Goal: Information Seeking & Learning: Learn about a topic

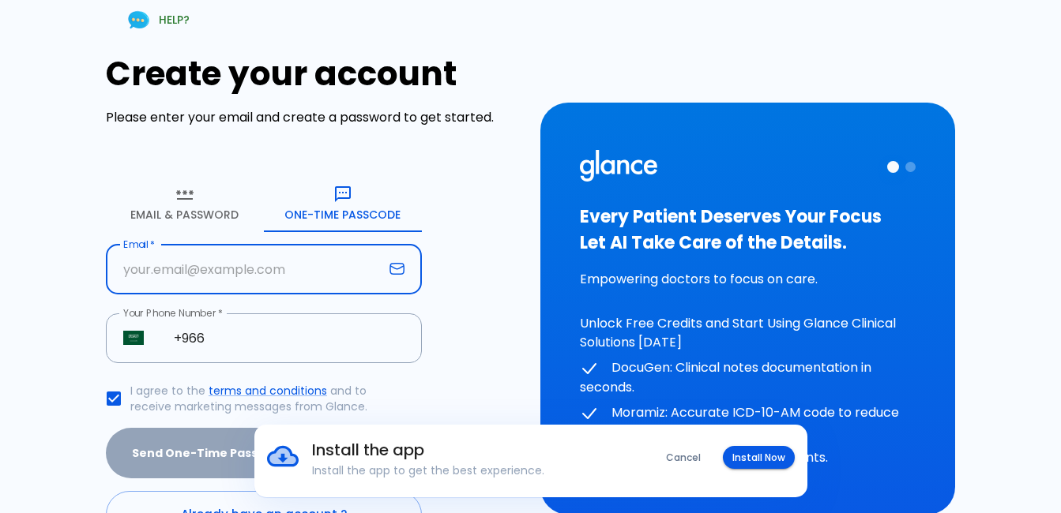
click at [141, 269] on input "Email   *" at bounding box center [244, 270] width 277 height 50
click at [123, 270] on input "Email   *" at bounding box center [244, 270] width 277 height 50
type input "[EMAIL_ADDRESS][DOMAIN_NAME]"
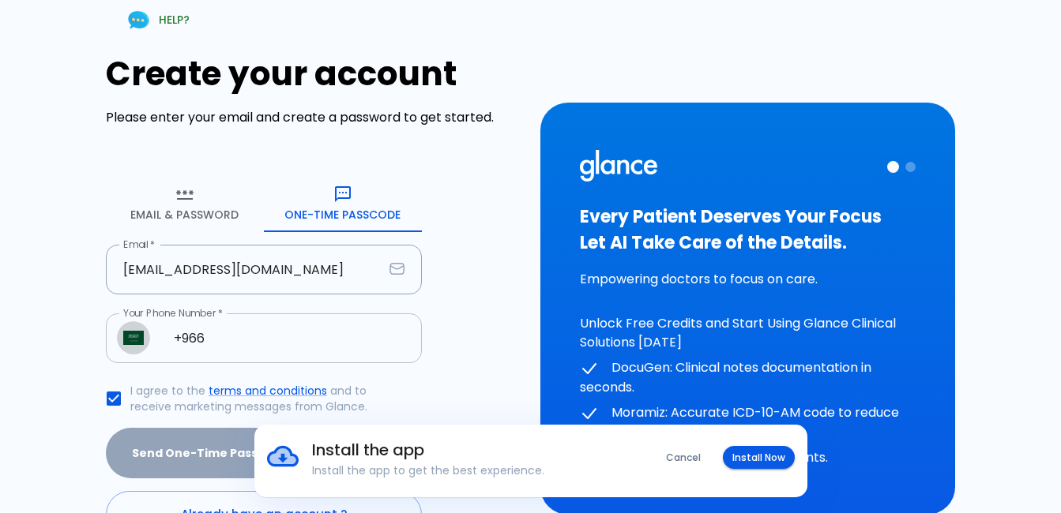
click at [133, 337] on img "Select country" at bounding box center [133, 338] width 21 height 14
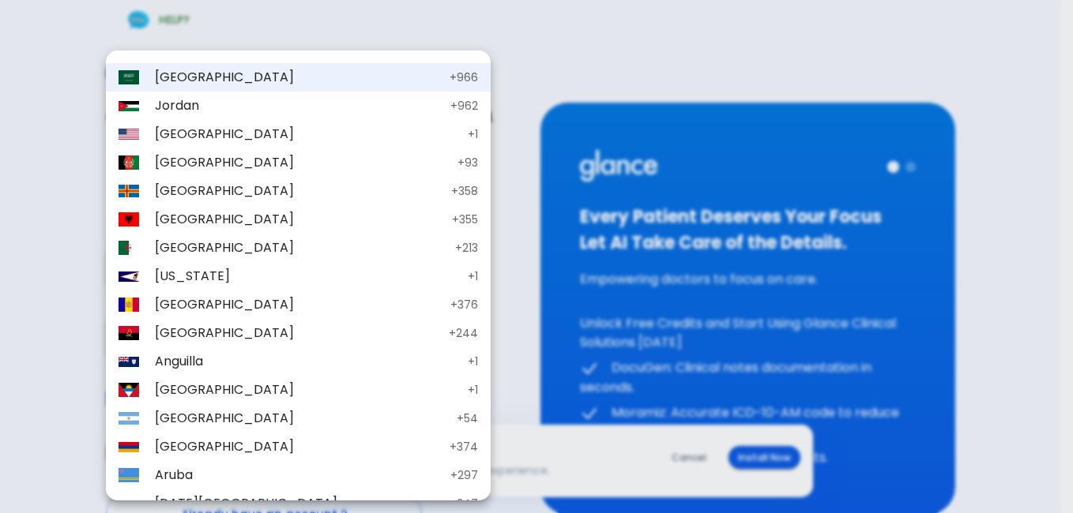
click at [521, 447] on div at bounding box center [536, 256] width 1073 height 513
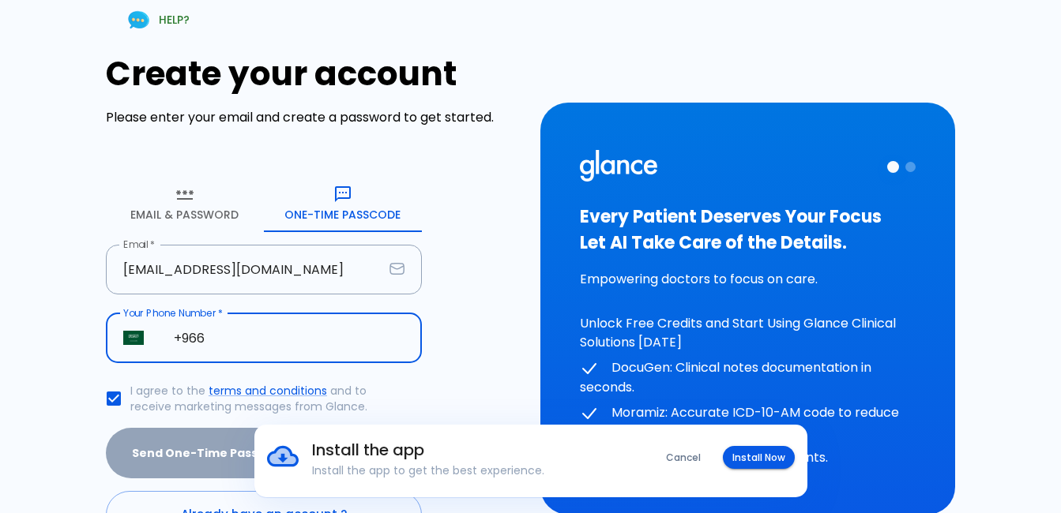
click at [212, 332] on input "+966" at bounding box center [288, 339] width 265 height 50
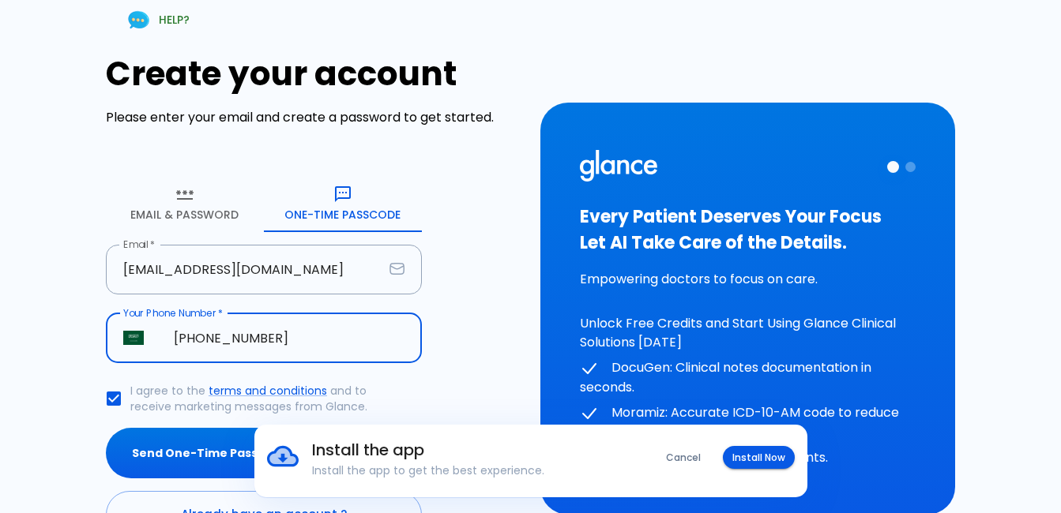
type input "[PHONE_NUMBER]"
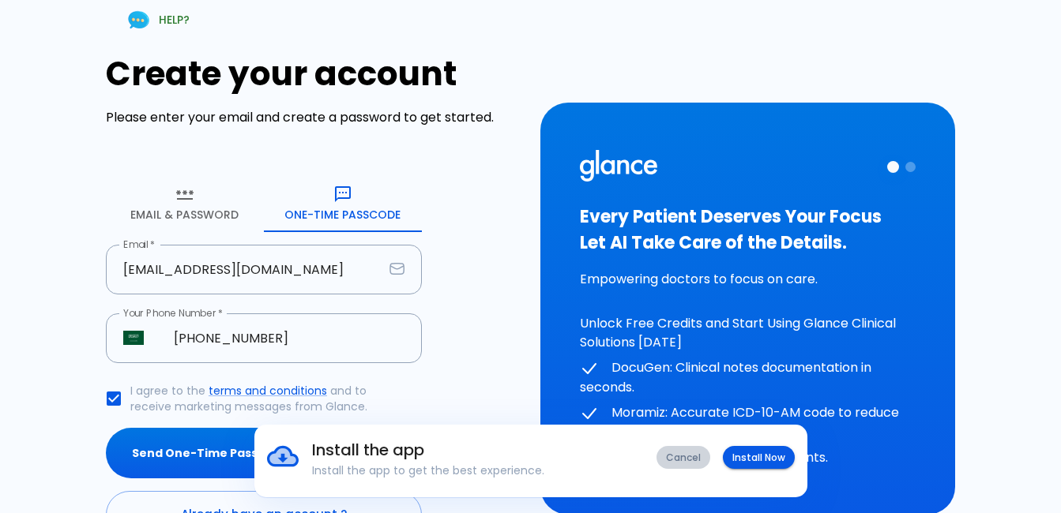
click at [697, 451] on button "Cancel" at bounding box center [683, 457] width 54 height 23
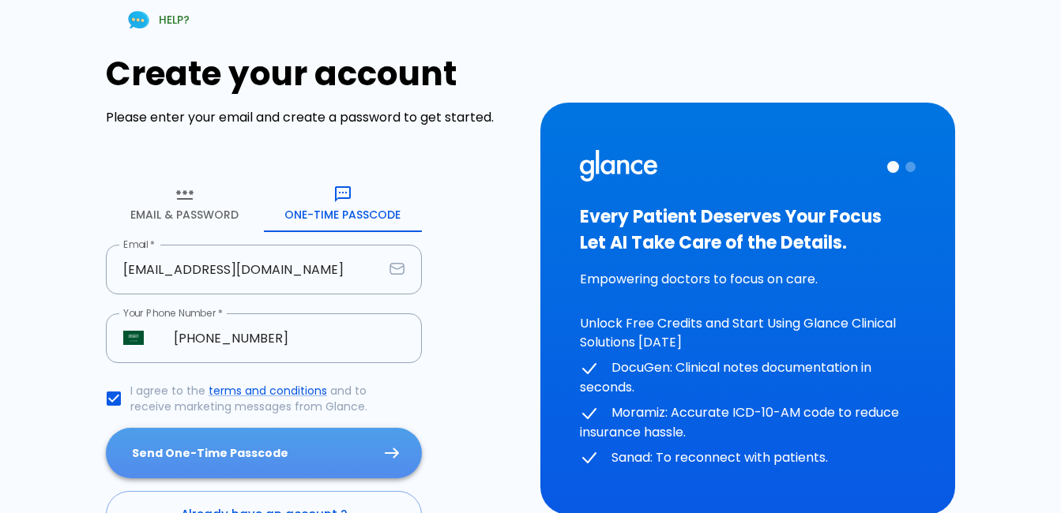
click at [385, 444] on button "Send One-Time Passcode" at bounding box center [264, 453] width 316 height 51
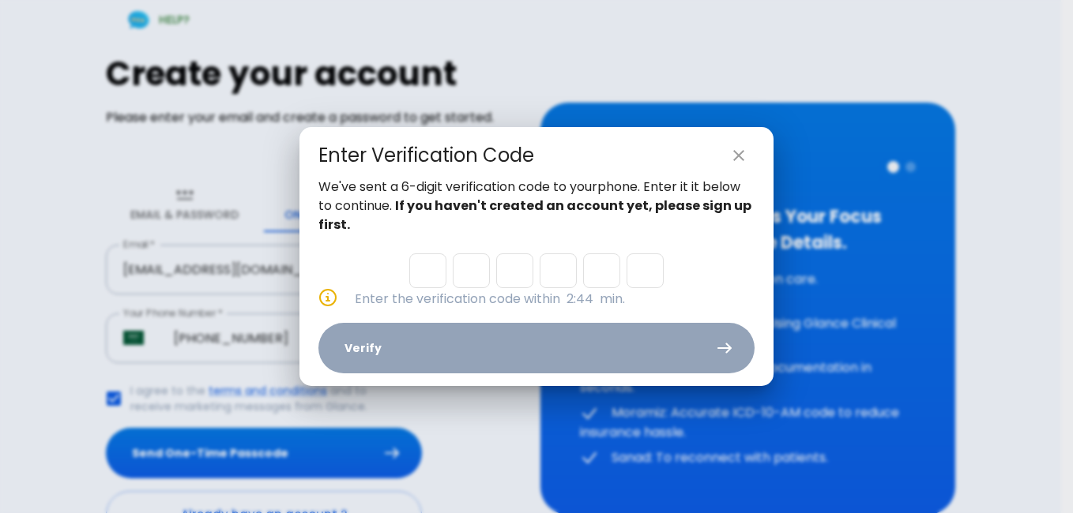
type input "5"
type input "9"
type input "6"
type input "0"
type input "4"
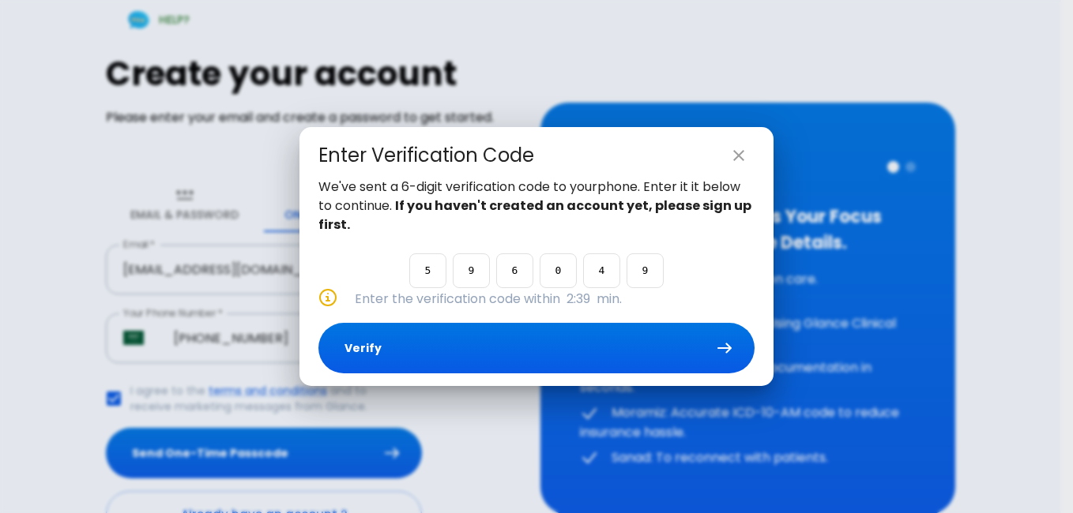
type input "9"
click at [348, 342] on button "Verify" at bounding box center [536, 348] width 436 height 51
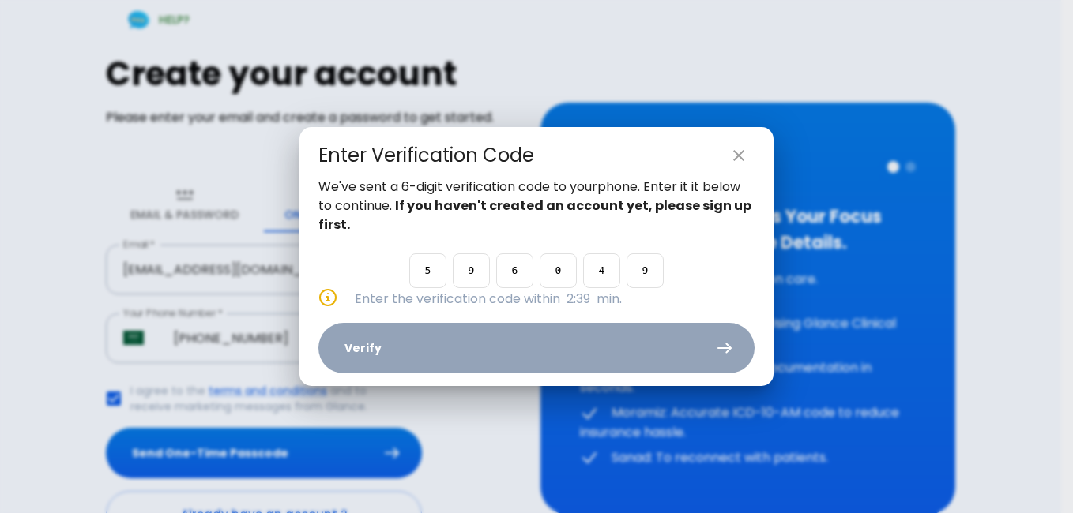
click at [348, 344] on div "We've sent a 6-digit verification code to your phone . Enter it it below to con…" at bounding box center [536, 282] width 474 height 209
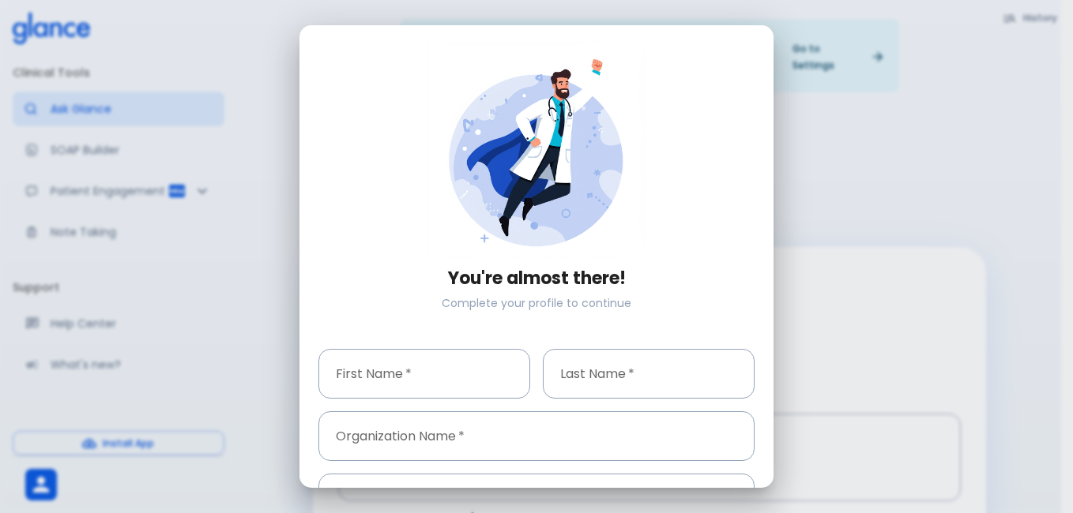
click at [400, 368] on input "First Name   *" at bounding box center [424, 374] width 212 height 50
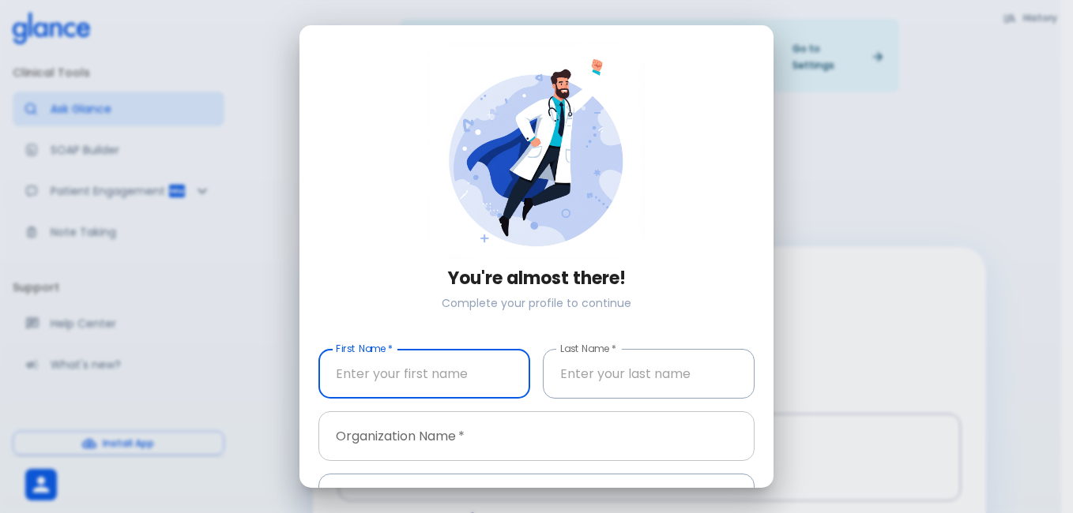
type input "[PERSON_NAME]"
type input "ALAMEEN"
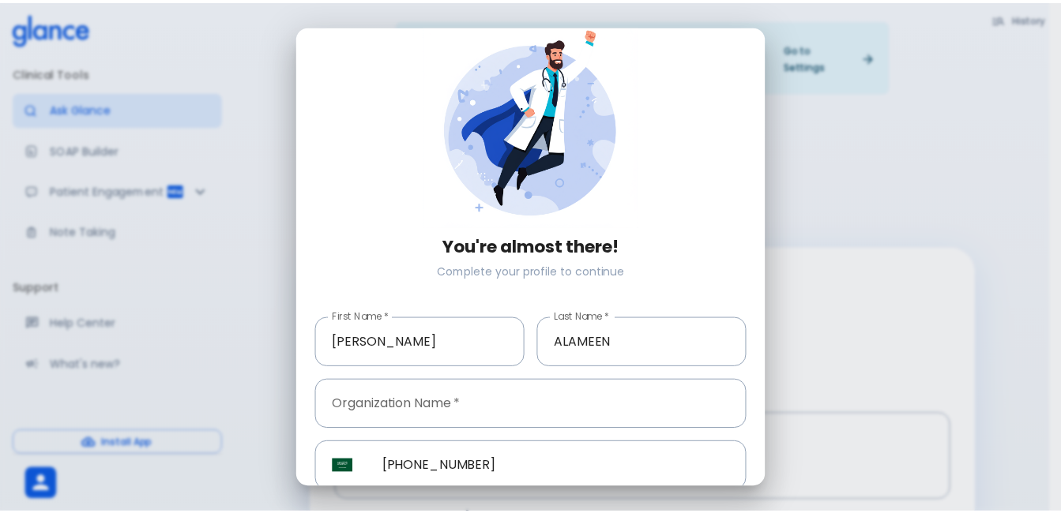
scroll to position [96, 0]
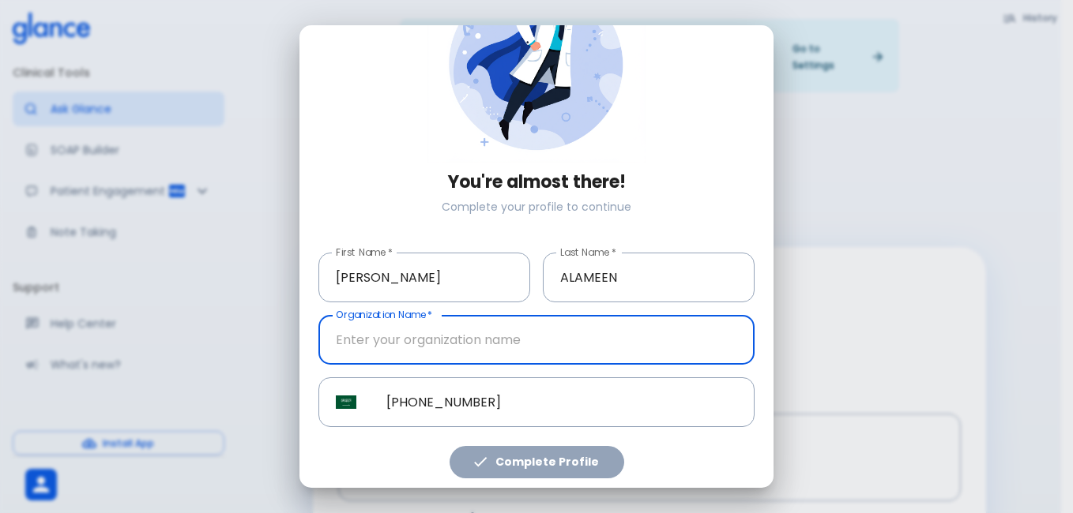
click at [353, 333] on input "Organization Name   *" at bounding box center [536, 340] width 436 height 50
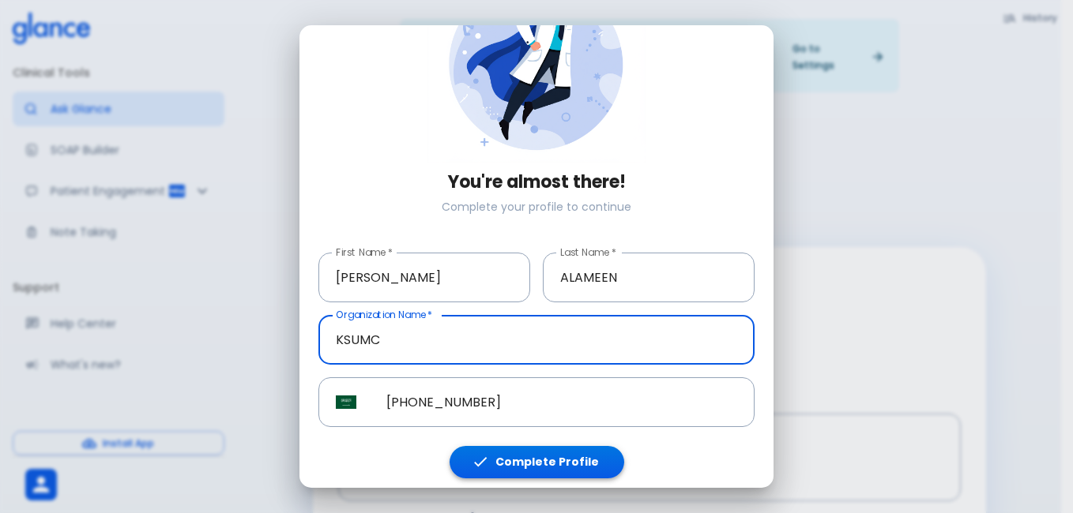
type input "KSUMC"
click at [521, 456] on button "Complete Profile" at bounding box center [536, 462] width 175 height 32
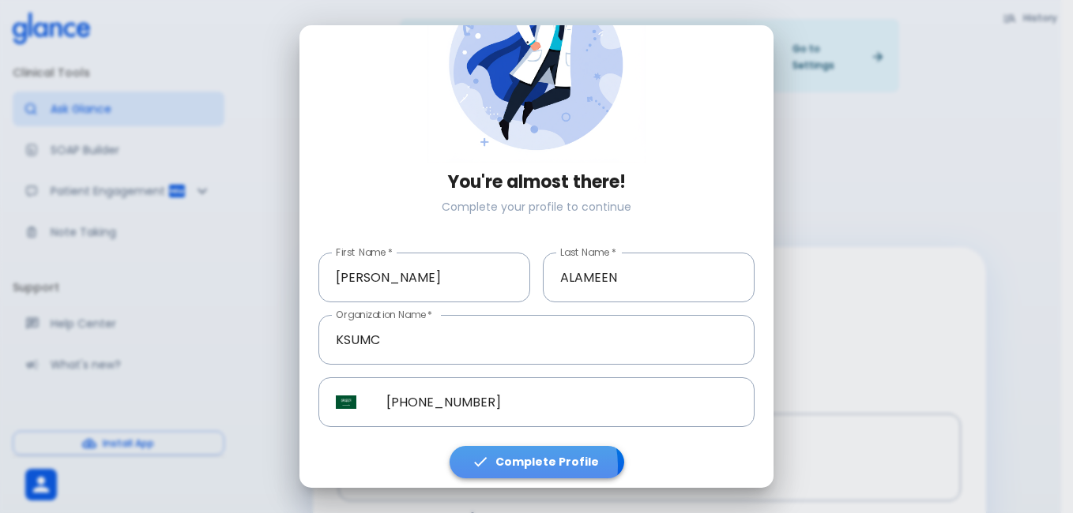
click at [519, 461] on button "Complete Profile" at bounding box center [536, 462] width 175 height 32
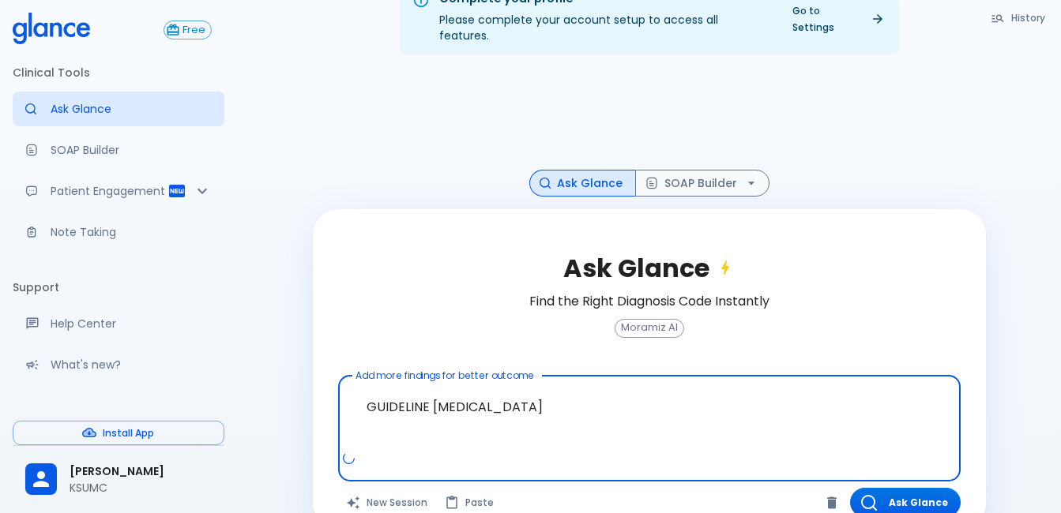
scroll to position [58, 0]
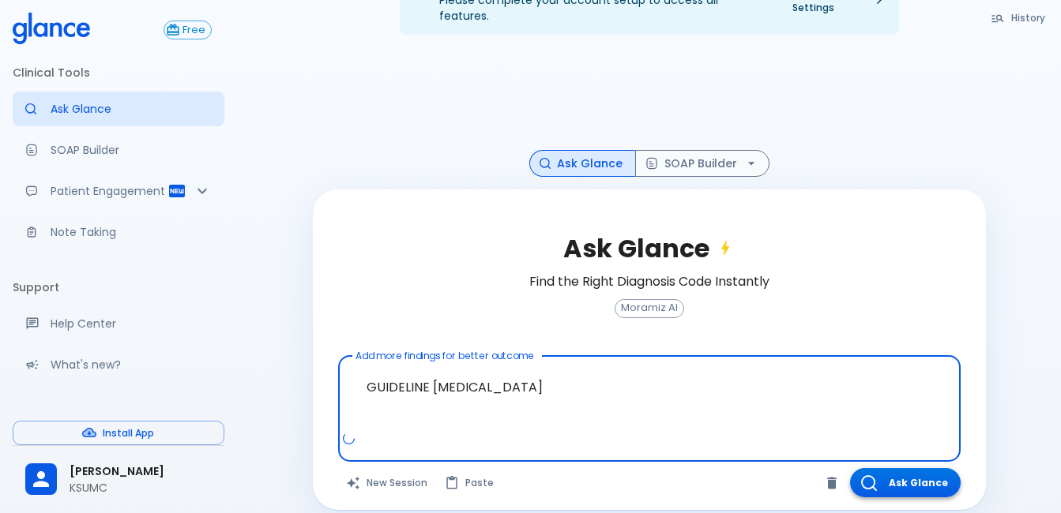
type textarea "GUIDELINE [MEDICAL_DATA]"
click at [904, 468] on button "Ask Glance" at bounding box center [905, 482] width 111 height 29
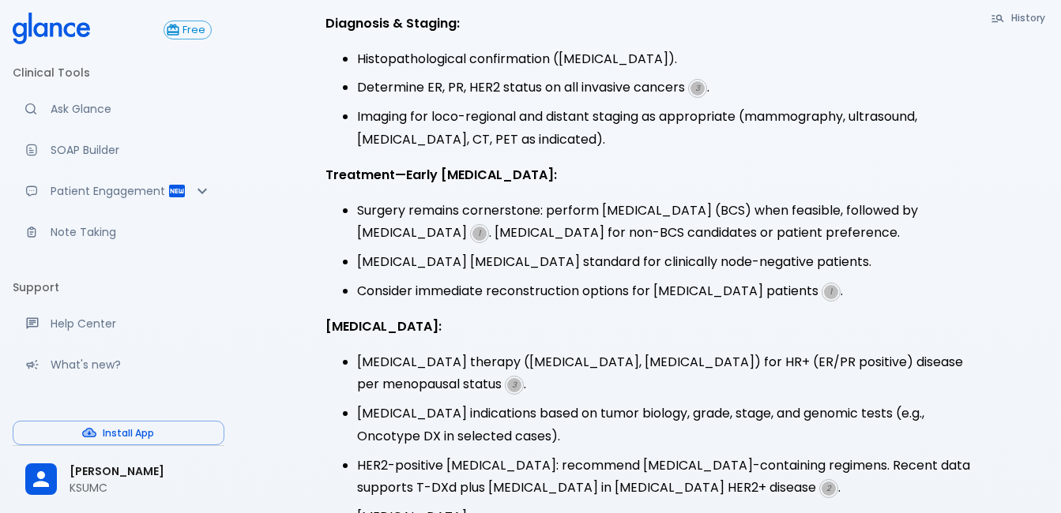
scroll to position [769, 0]
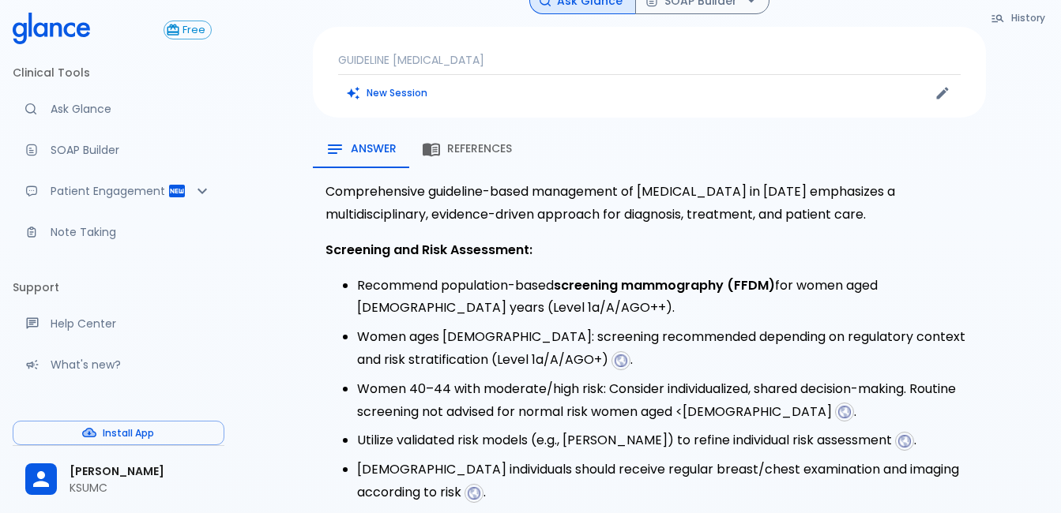
click at [450, 142] on span "References" at bounding box center [479, 149] width 65 height 14
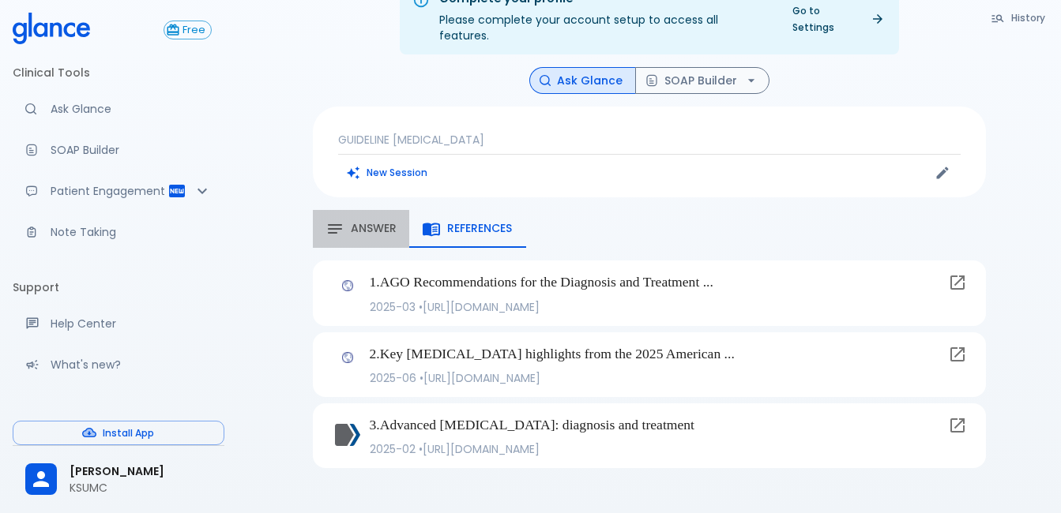
click at [392, 222] on span "Answer" at bounding box center [374, 229] width 46 height 14
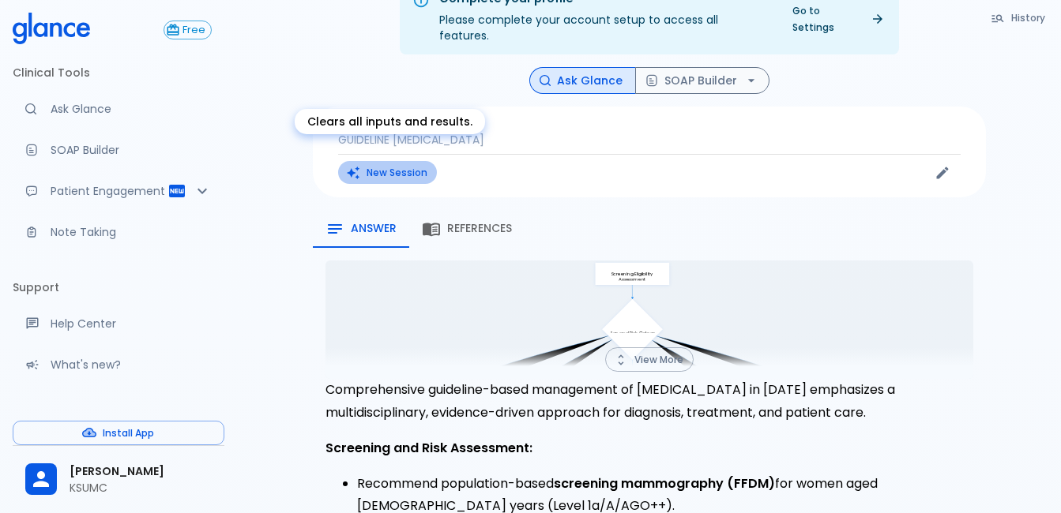
click at [388, 161] on button "New Session" at bounding box center [387, 172] width 99 height 23
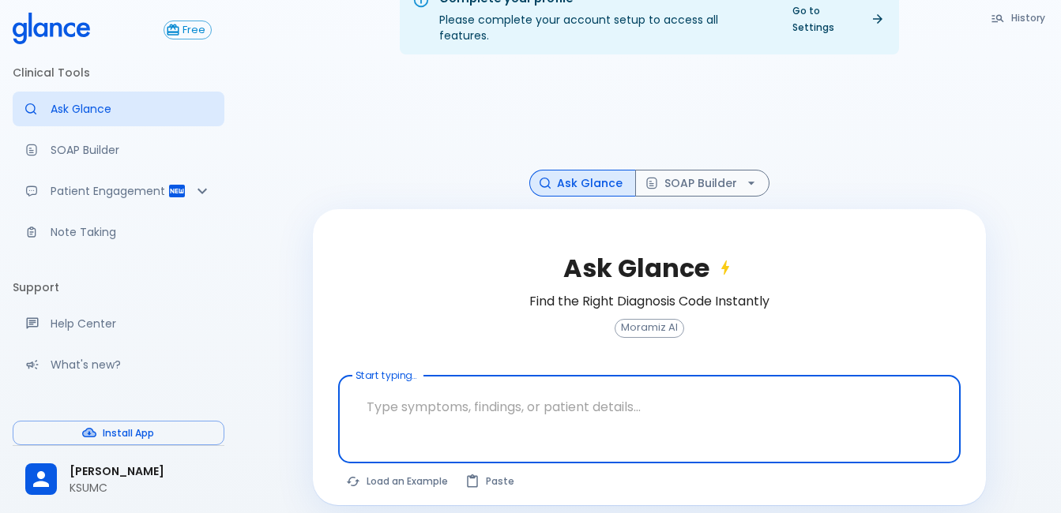
click at [1020, 20] on button "History" at bounding box center [1019, 17] width 72 height 23
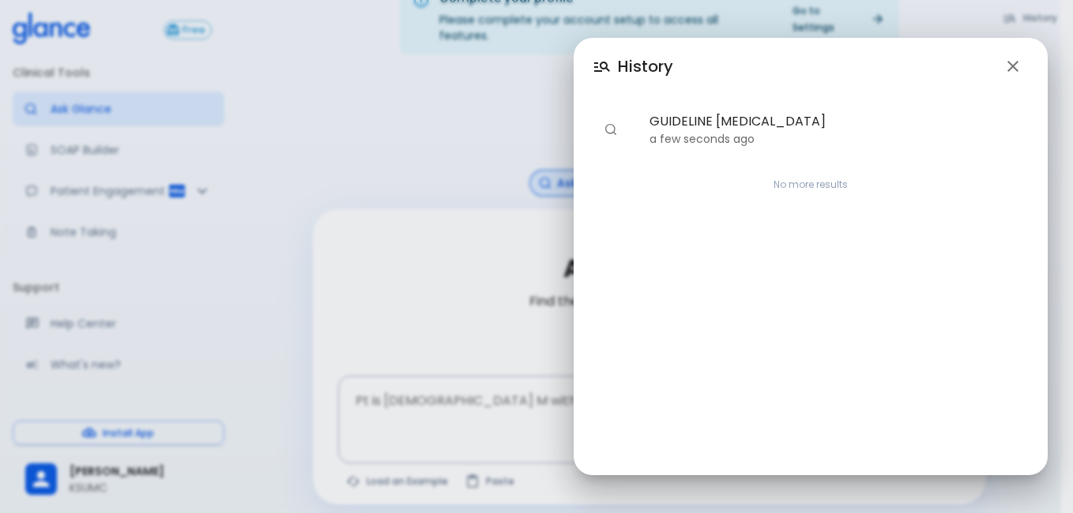
click at [474, 177] on div "History GUIDELINE [MEDICAL_DATA] a few seconds ago No more results" at bounding box center [536, 256] width 1073 height 513
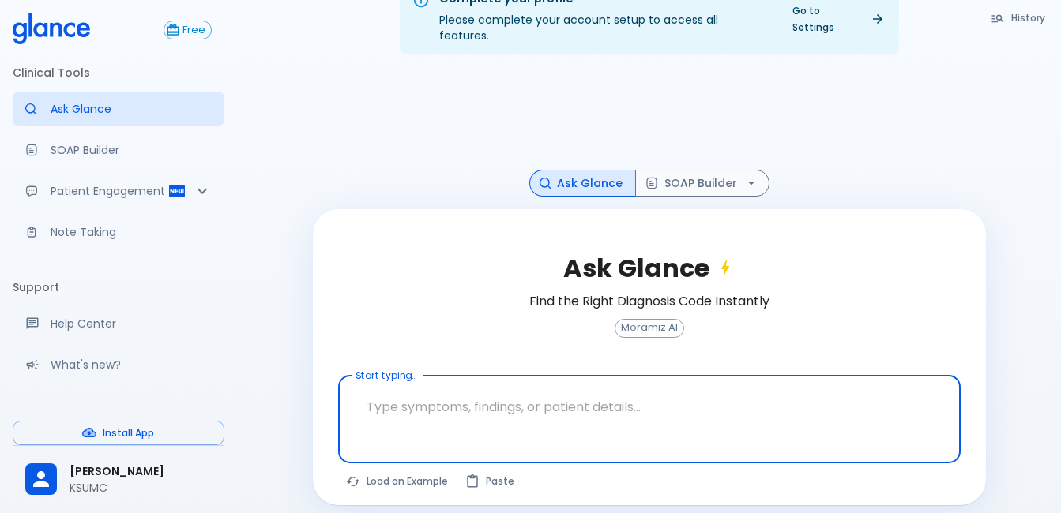
click at [589, 387] on textarea "Start typing..." at bounding box center [649, 407] width 600 height 50
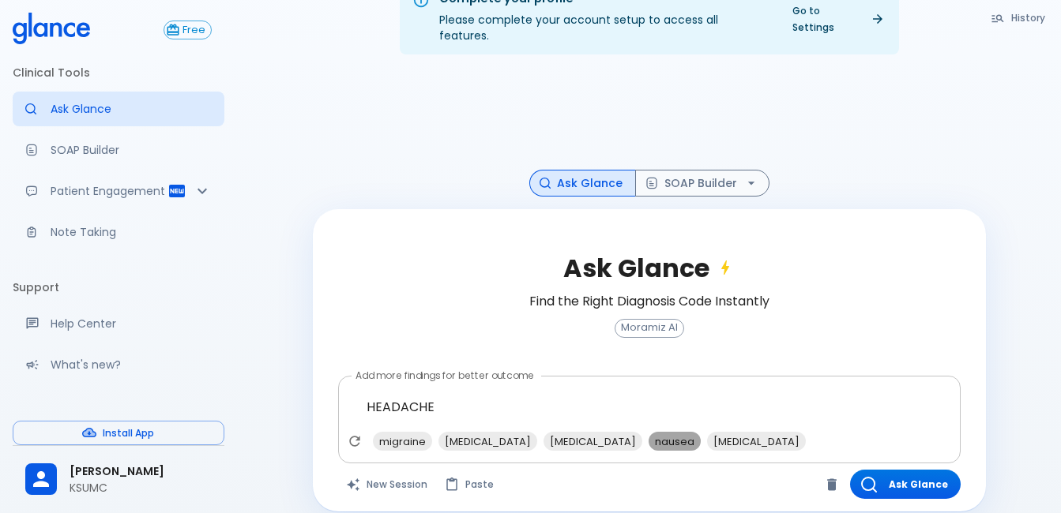
click at [701, 433] on span "nausea" at bounding box center [675, 442] width 52 height 18
click at [716, 433] on span "[MEDICAL_DATA]" at bounding box center [698, 442] width 99 height 18
type textarea "HEADACHE , nausea, [MEDICAL_DATA]"
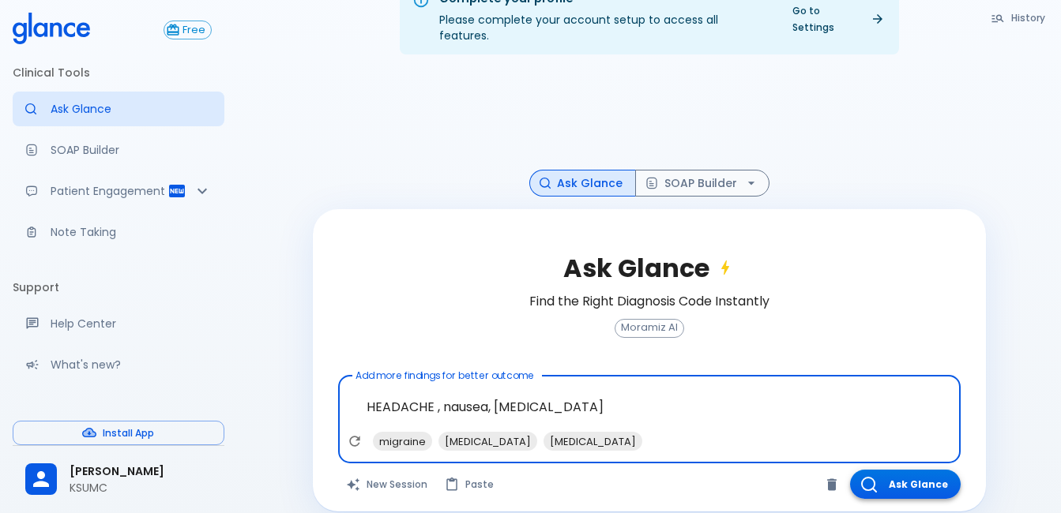
click at [927, 471] on button "Ask Glance" at bounding box center [905, 484] width 111 height 29
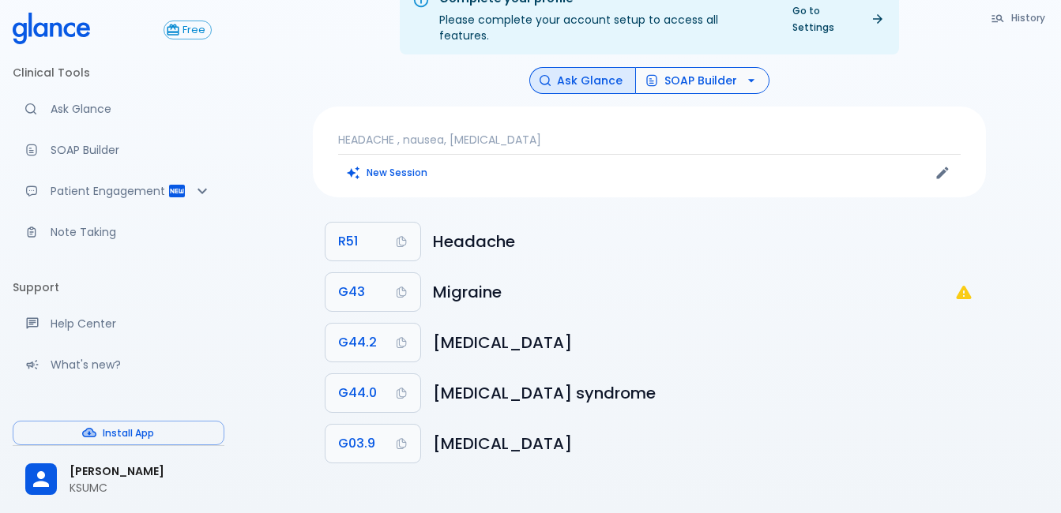
click at [669, 67] on button "SOAP Builder" at bounding box center [702, 81] width 134 height 28
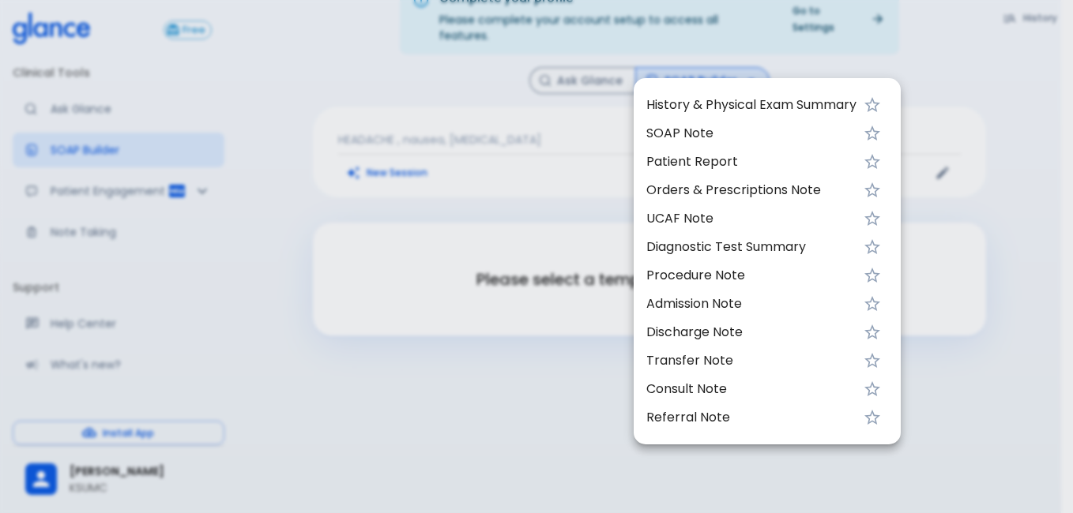
click at [689, 139] on span "SOAP Note" at bounding box center [751, 133] width 210 height 19
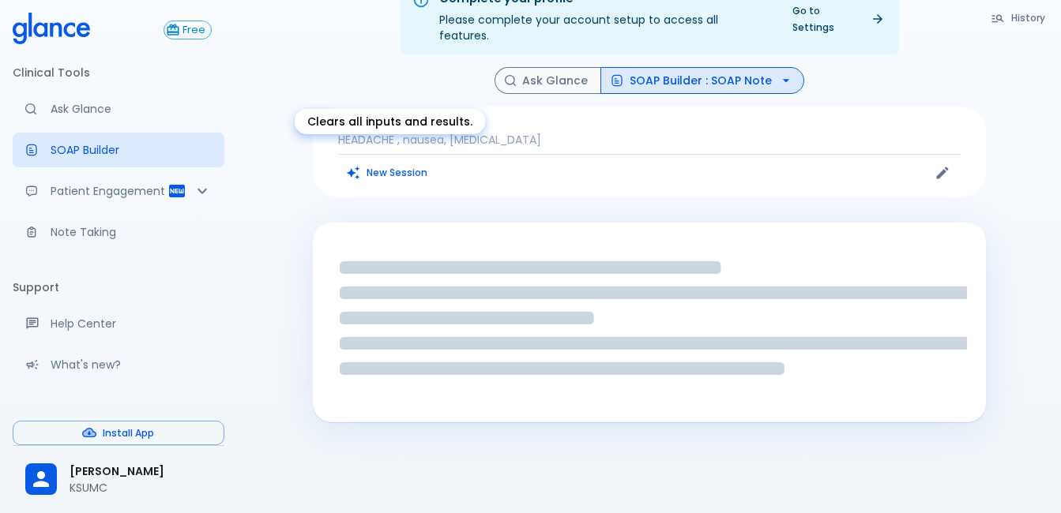
click at [397, 161] on button "New Session" at bounding box center [387, 172] width 99 height 23
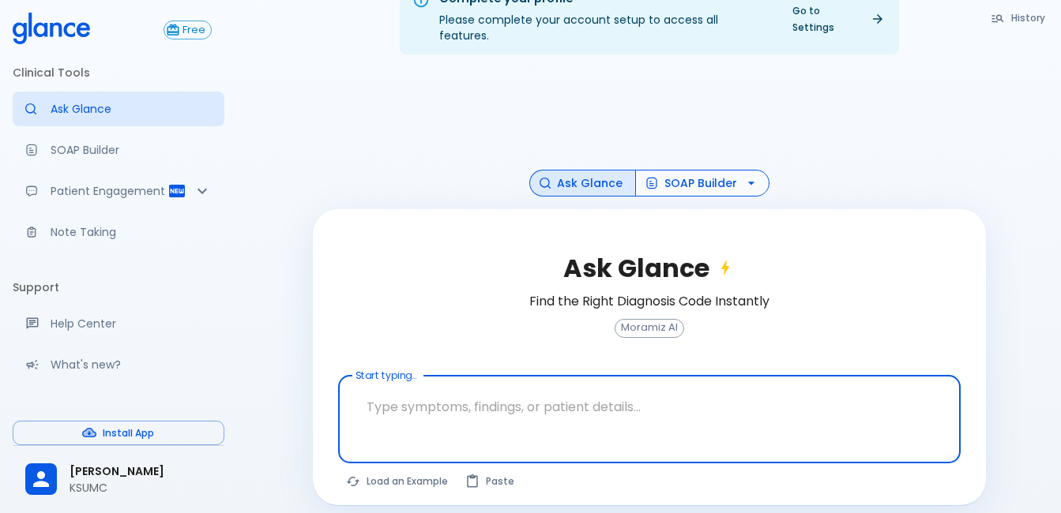
click at [694, 171] on button "SOAP Builder" at bounding box center [702, 184] width 134 height 28
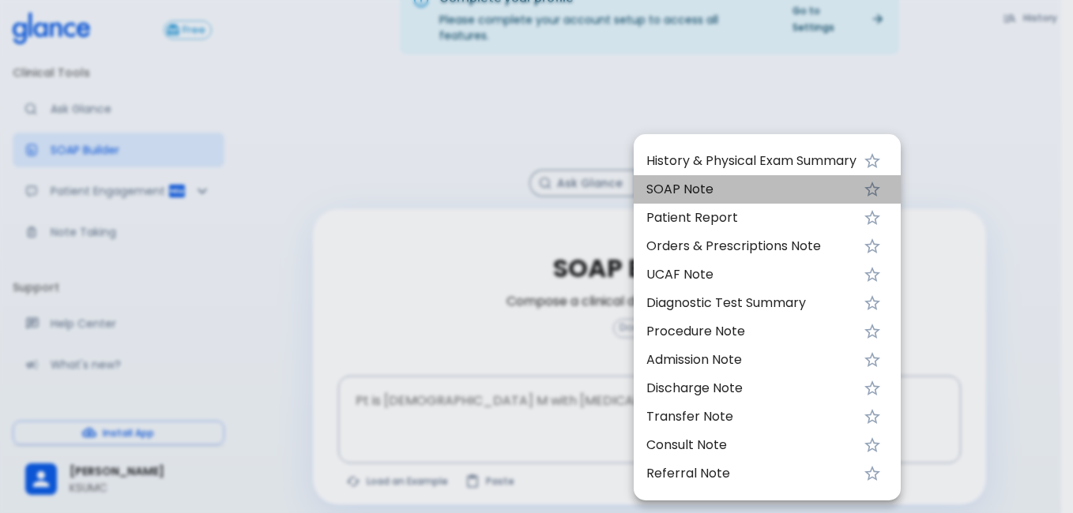
click at [697, 183] on span "SOAP Note" at bounding box center [751, 189] width 210 height 19
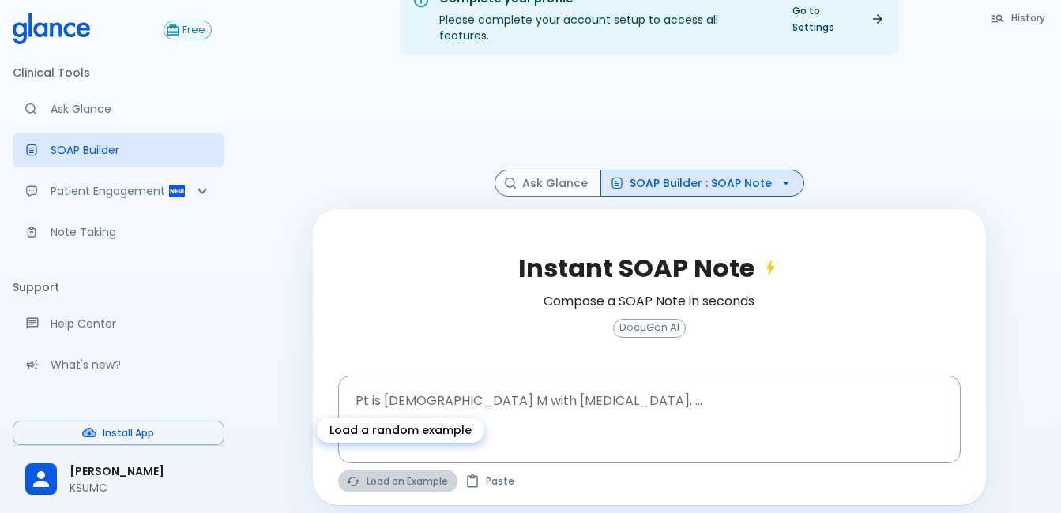
click at [416, 470] on button "Load an Example" at bounding box center [397, 481] width 119 height 23
type textarea "45F with DM2, right [MEDICAL_DATA], fever, WBC 14K, ESR 80, wound purulent, XR …"
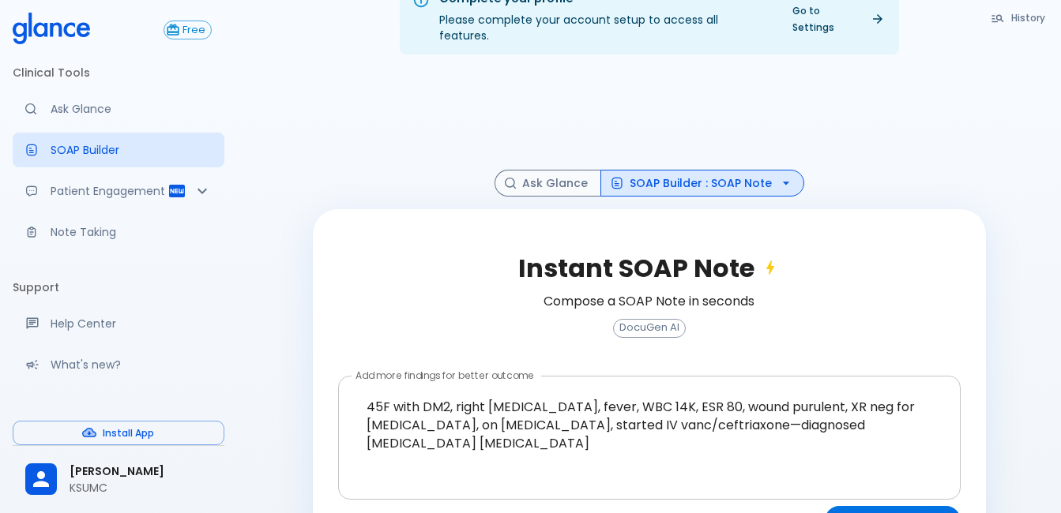
scroll to position [76, 0]
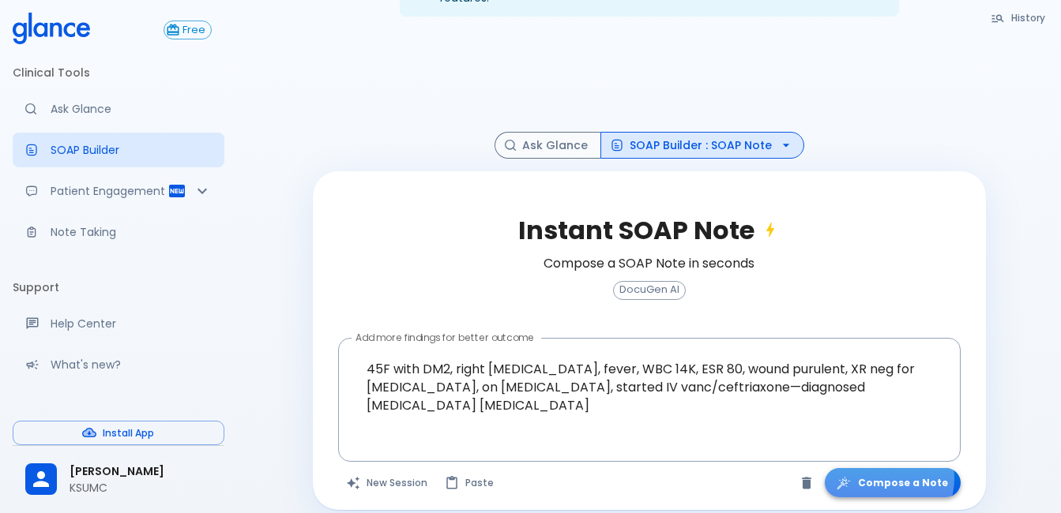
click at [894, 468] on button "Compose a Note" at bounding box center [893, 482] width 136 height 29
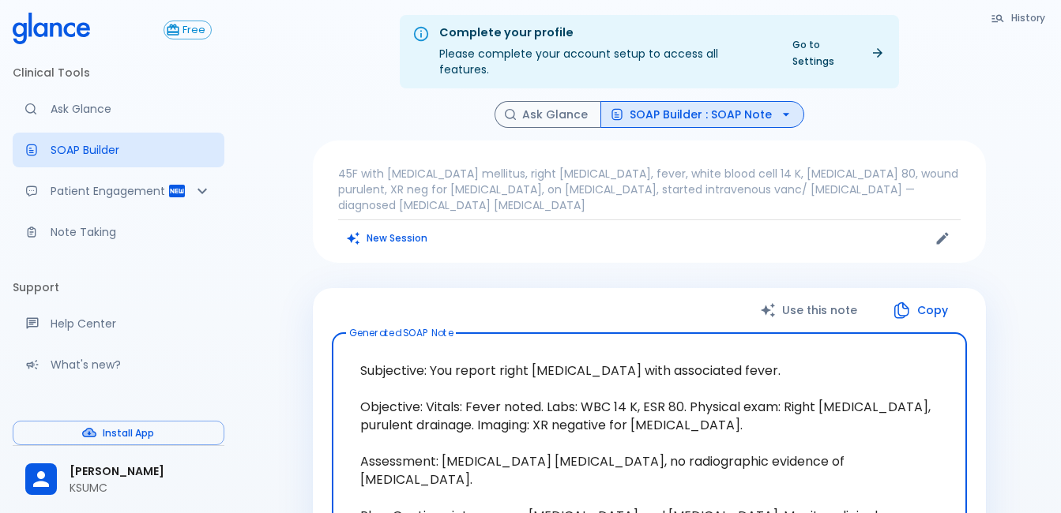
scroll to position [0, 0]
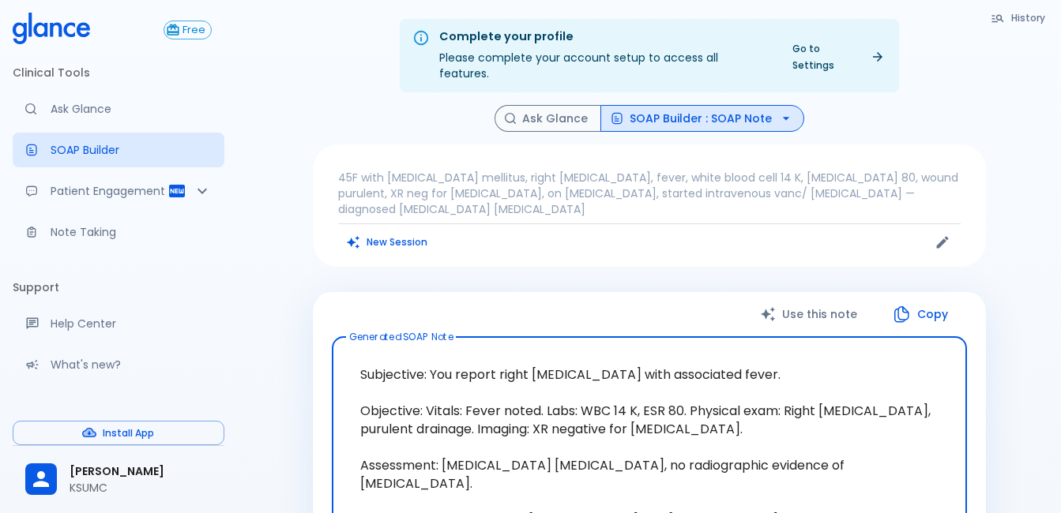
click at [731, 105] on button "SOAP Builder : SOAP Note" at bounding box center [702, 119] width 204 height 28
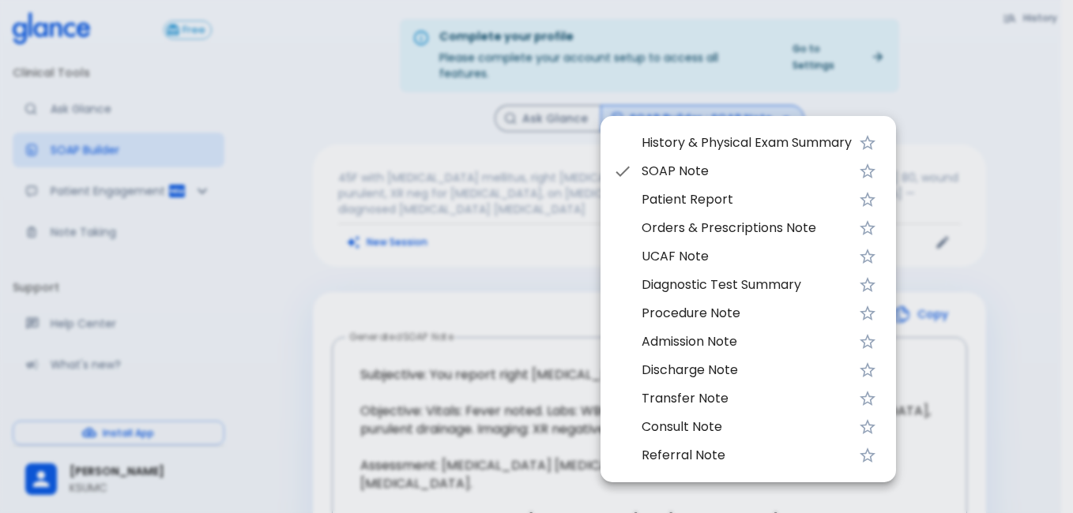
click at [719, 240] on li "Orders & Prescriptions Note" at bounding box center [747, 228] width 295 height 28
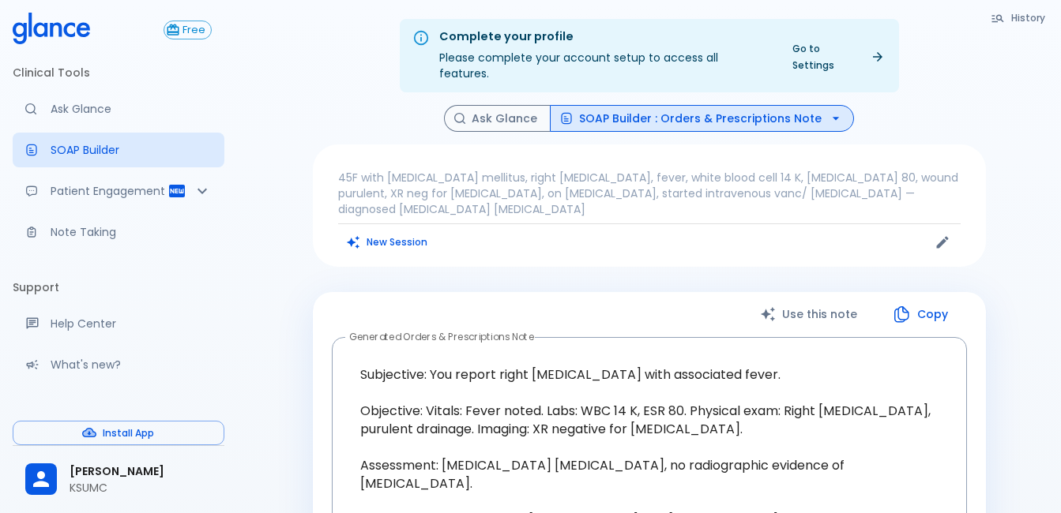
click at [764, 107] on button "SOAP Builder : Orders & Prescriptions Note" at bounding box center [702, 119] width 304 height 28
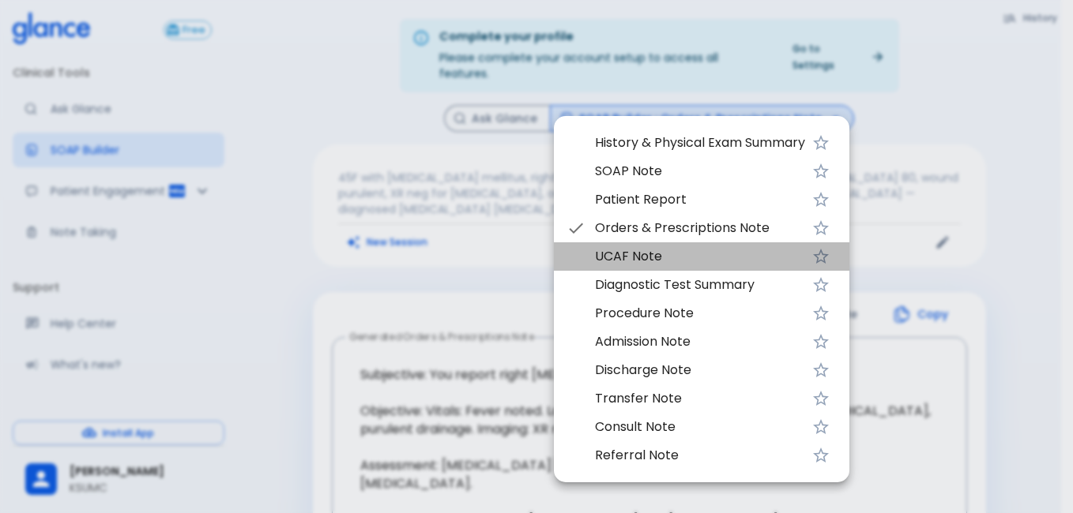
click at [701, 246] on li "UCAF Note" at bounding box center [701, 257] width 295 height 28
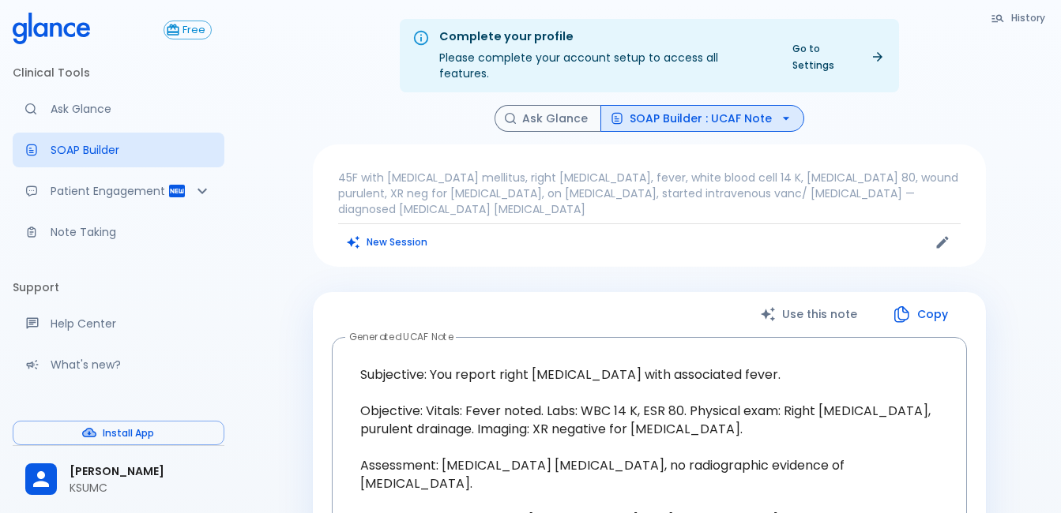
click at [611, 175] on p "45F with [MEDICAL_DATA] mellitus, right [MEDICAL_DATA], fever, white blood cell…" at bounding box center [649, 193] width 622 height 47
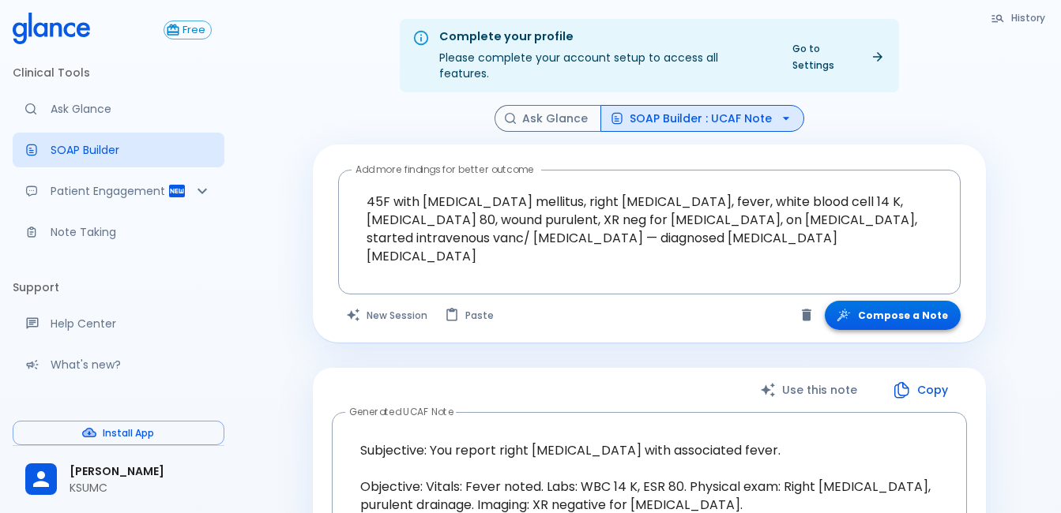
drag, startPoint x: 931, startPoint y: 326, endPoint x: 931, endPoint y: 304, distance: 22.1
click at [931, 322] on div "Add more findings for better outcome 45F with [MEDICAL_DATA] mellitus, right [M…" at bounding box center [649, 244] width 673 height 198
click at [931, 303] on button "Compose a Note" at bounding box center [893, 315] width 136 height 29
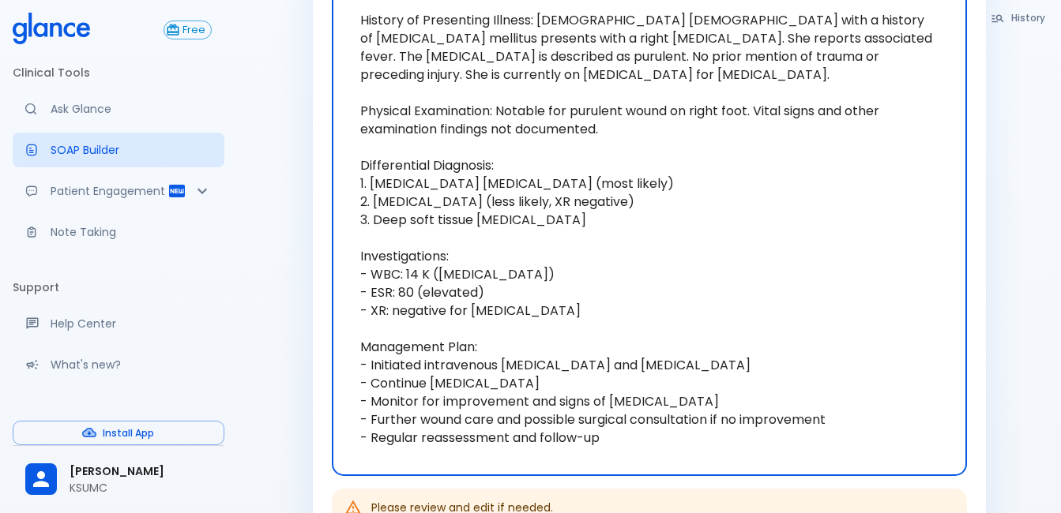
scroll to position [433, 0]
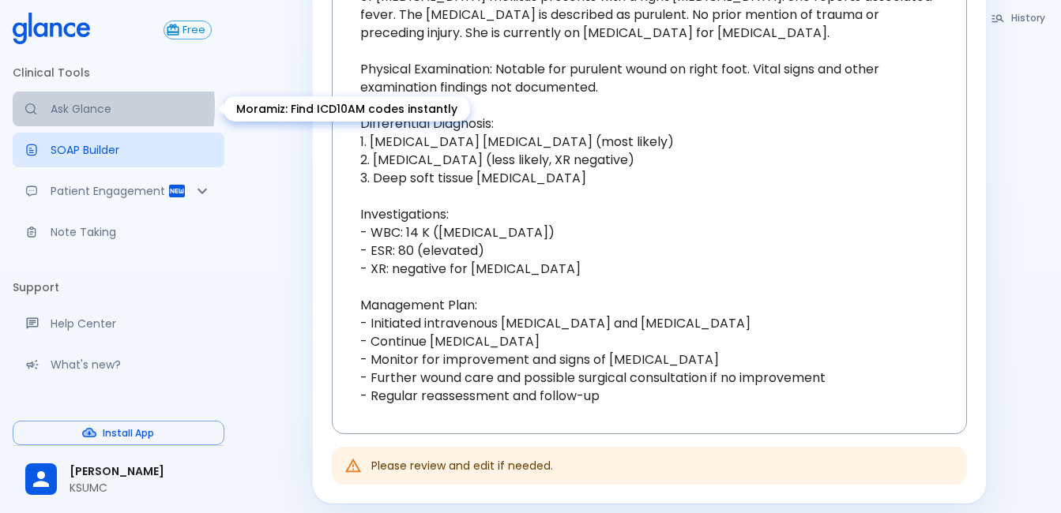
click at [68, 107] on p "Ask Glance" at bounding box center [131, 109] width 161 height 16
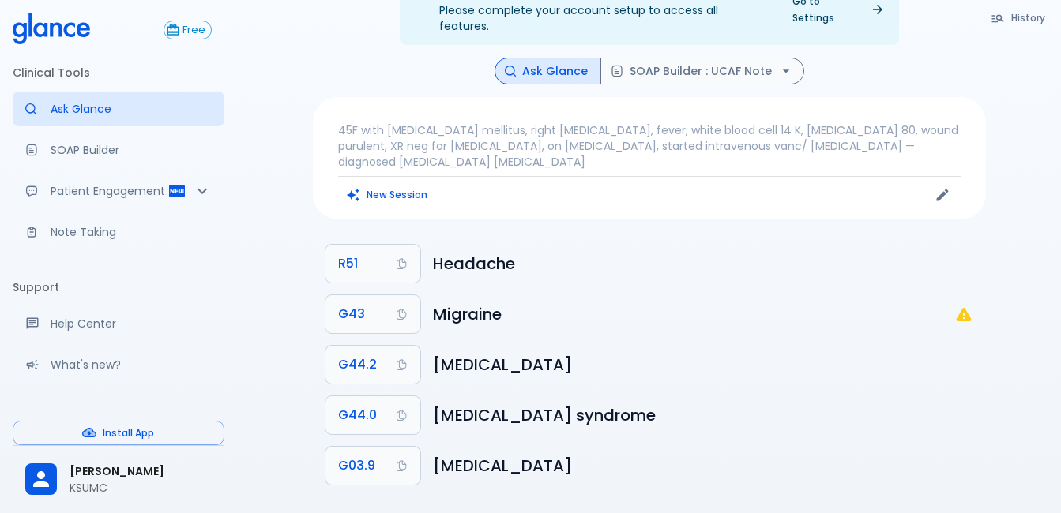
click at [553, 58] on button "Ask Glance" at bounding box center [547, 72] width 107 height 28
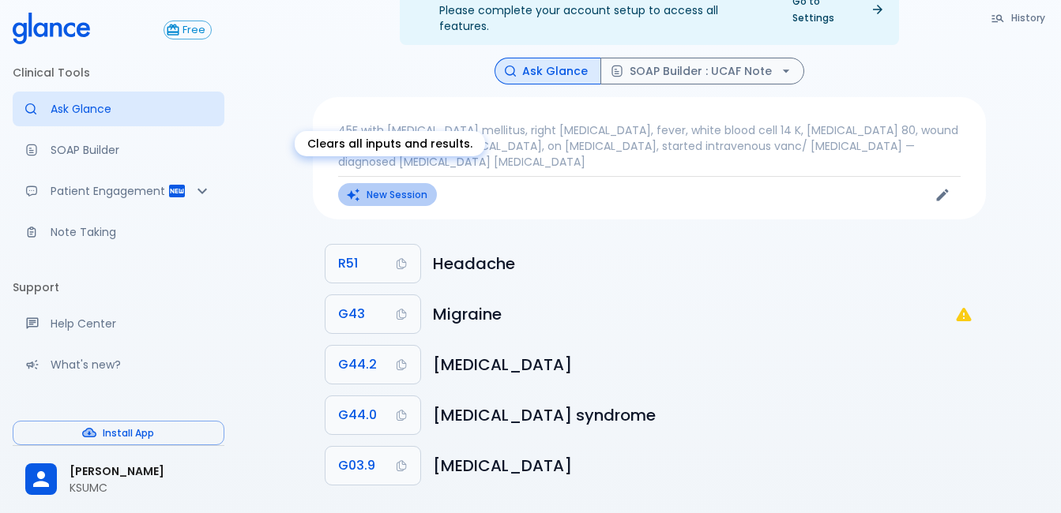
click at [395, 183] on button "New Session" at bounding box center [387, 194] width 99 height 23
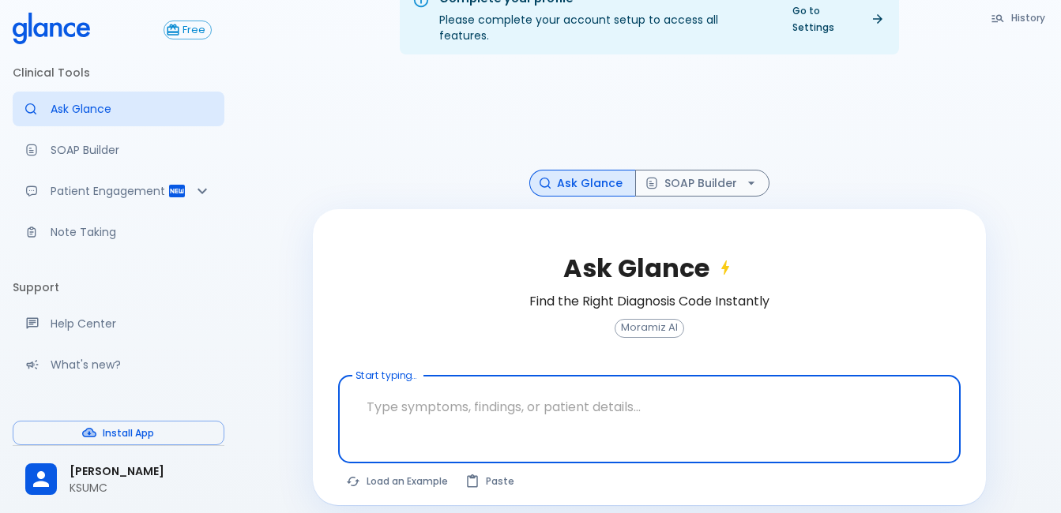
click at [372, 397] on textarea "Start typing..." at bounding box center [649, 407] width 600 height 50
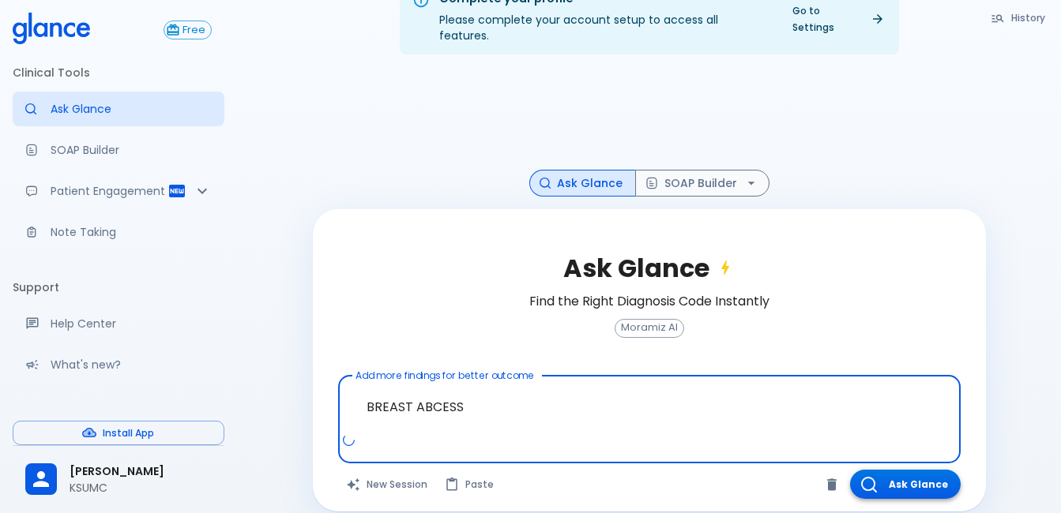
type textarea "BREAST ABCESS"
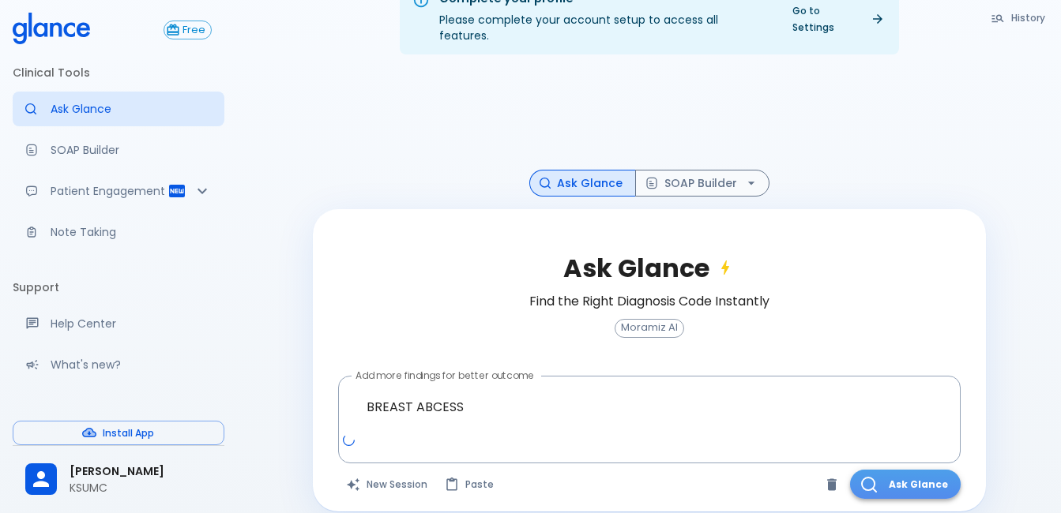
click at [922, 470] on button "Ask Glance" at bounding box center [905, 484] width 111 height 29
